Goal: Task Accomplishment & Management: Complete application form

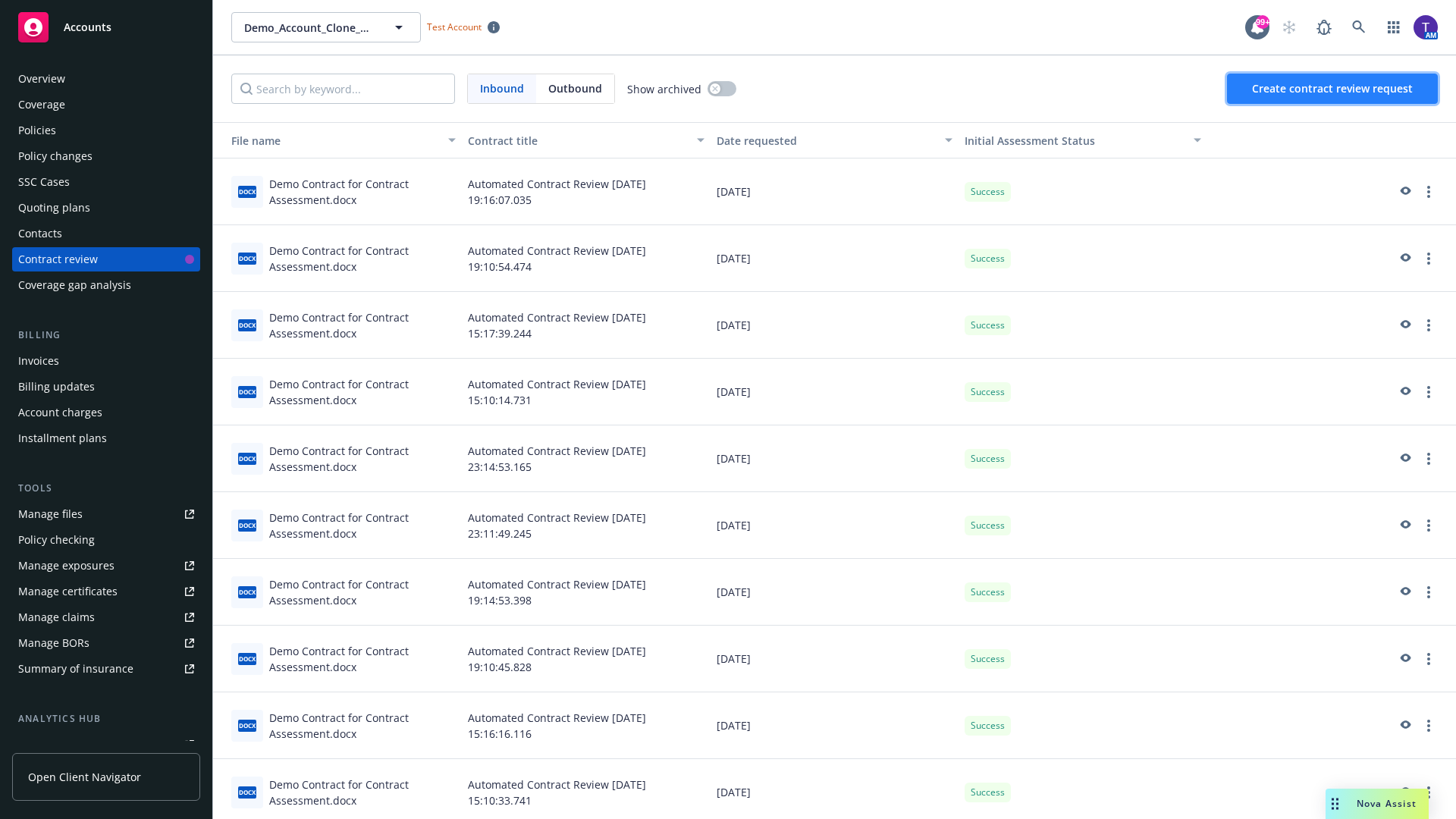
click at [1333, 89] on span "Create contract review request" at bounding box center [1332, 88] width 160 height 14
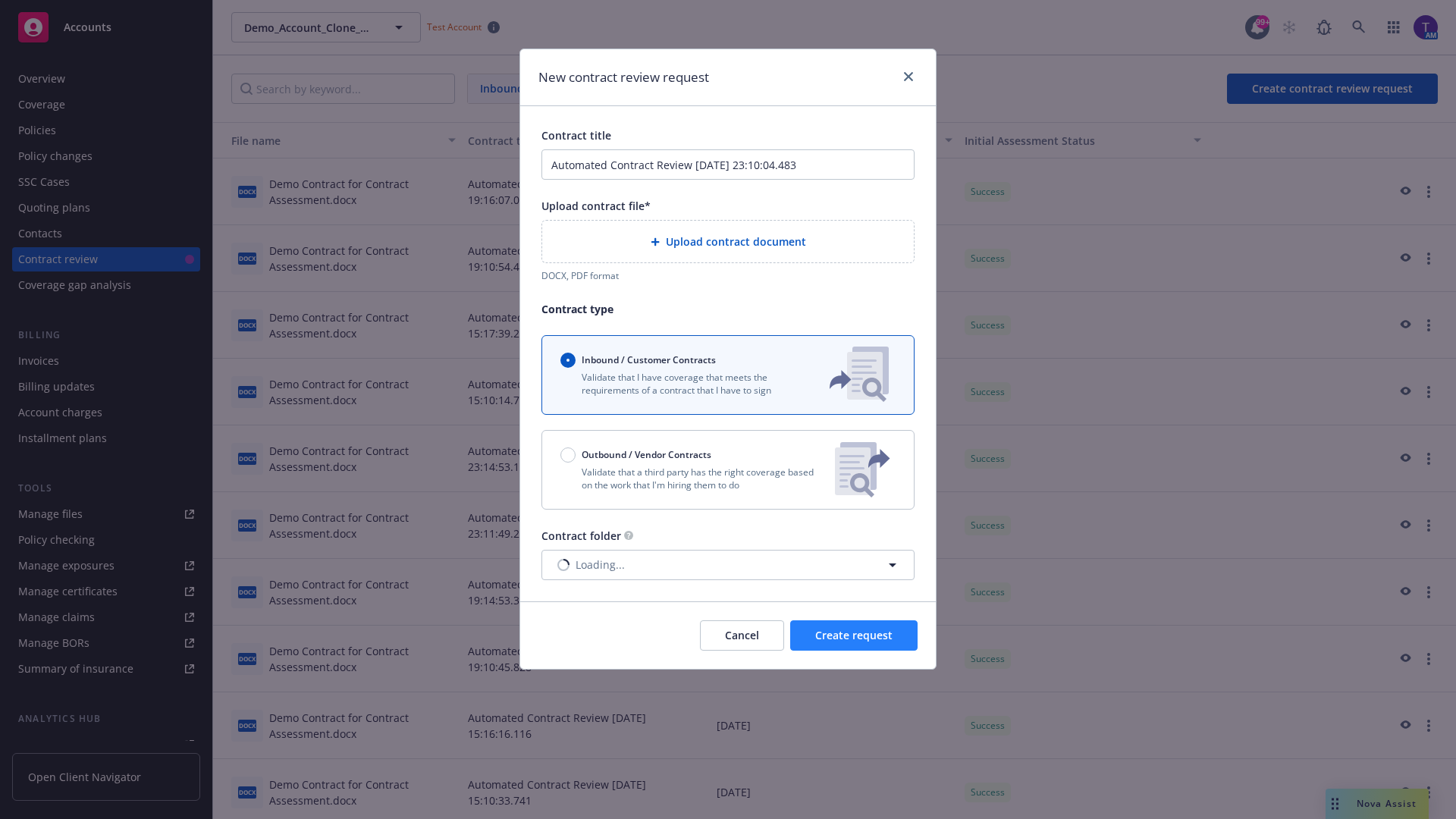
type input "Automated Contract Review [DATE] 23:10:04.483"
click at [728, 469] on p "Validate that a third party has the right coverage based on the work that I'm h…" at bounding box center [691, 478] width 263 height 26
radio input "false"
radio input "true"
click at [854, 642] on span "Create request" at bounding box center [853, 635] width 77 height 14
